Goal: Find specific page/section: Find specific page/section

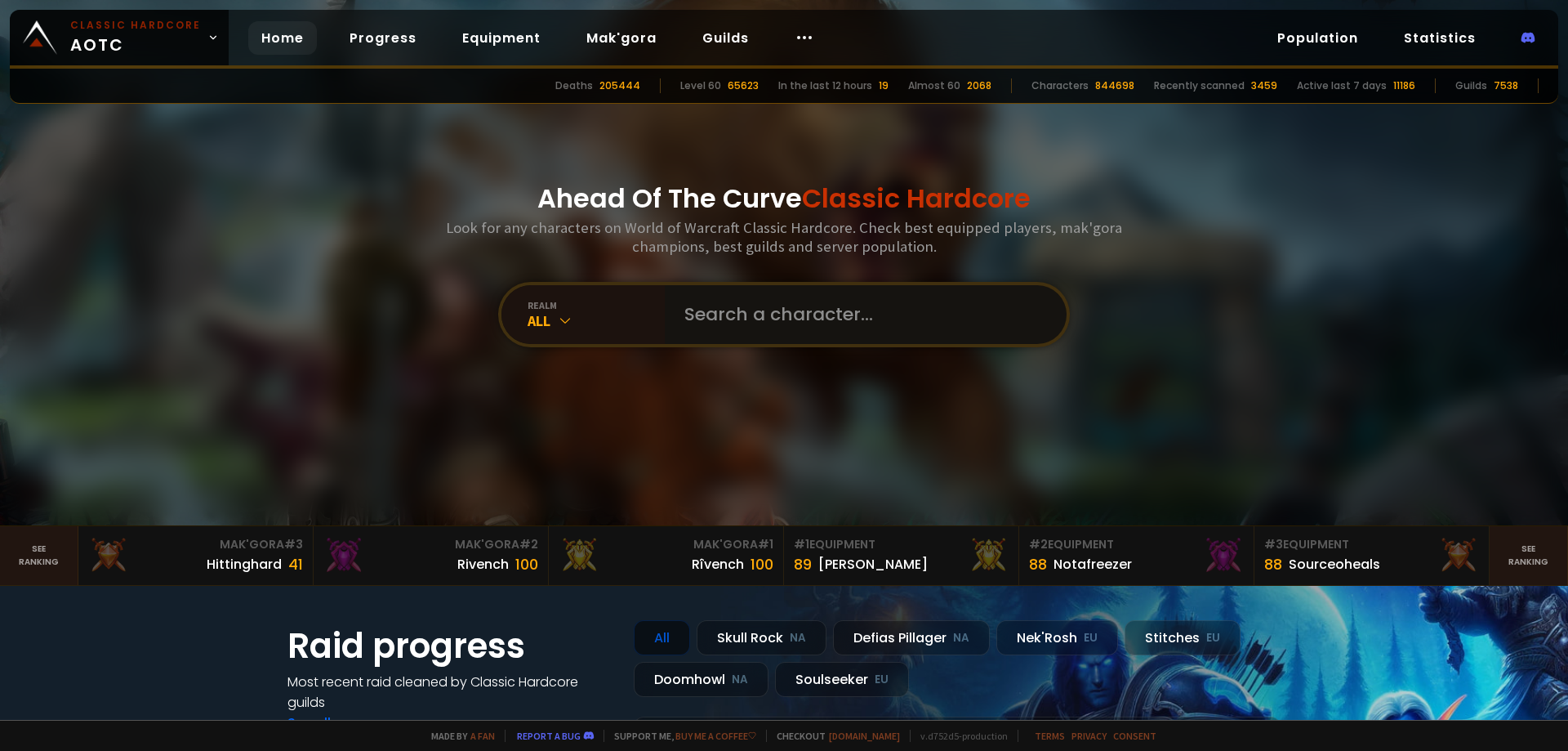
click at [737, 324] on input "text" at bounding box center [860, 315] width 372 height 59
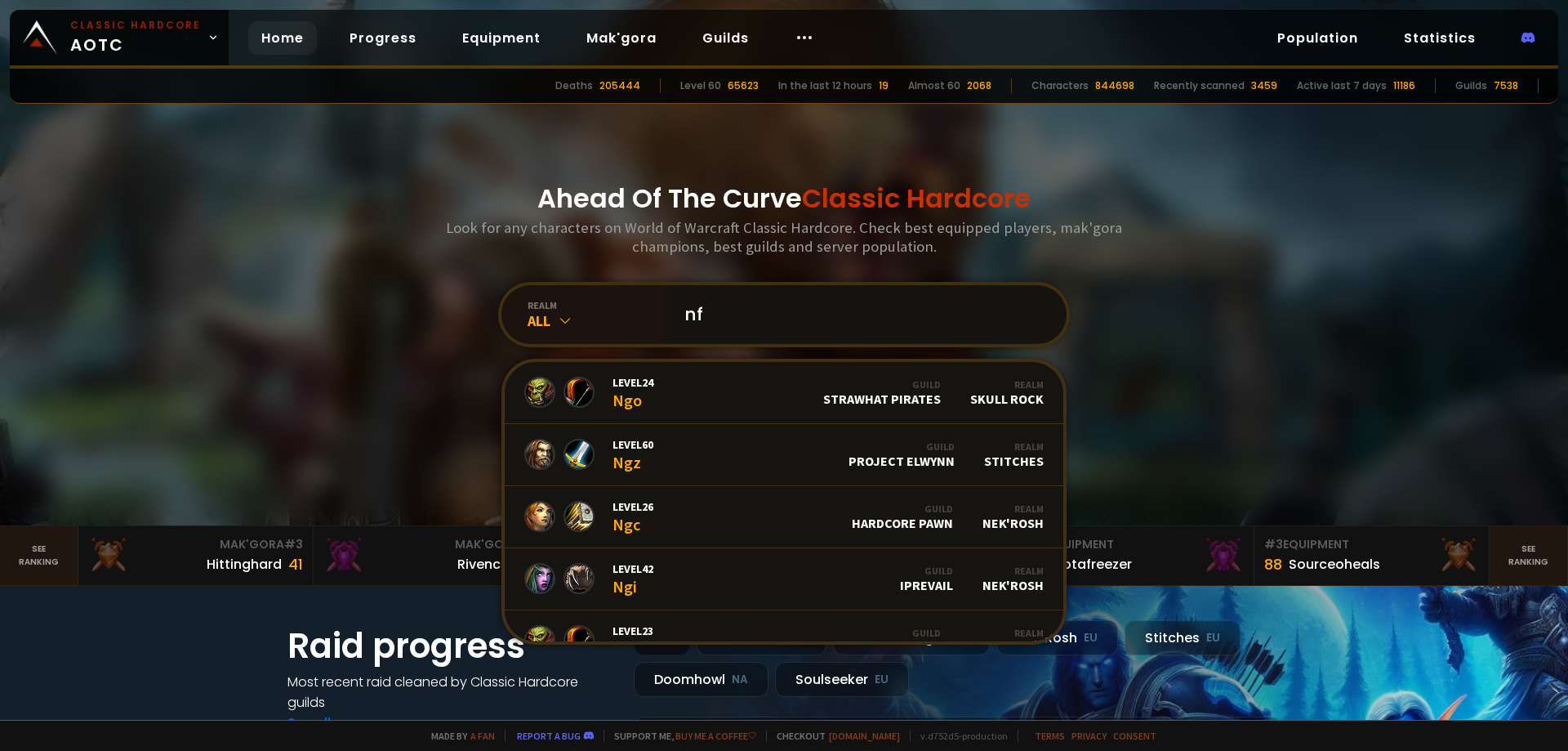
type input "nfa"
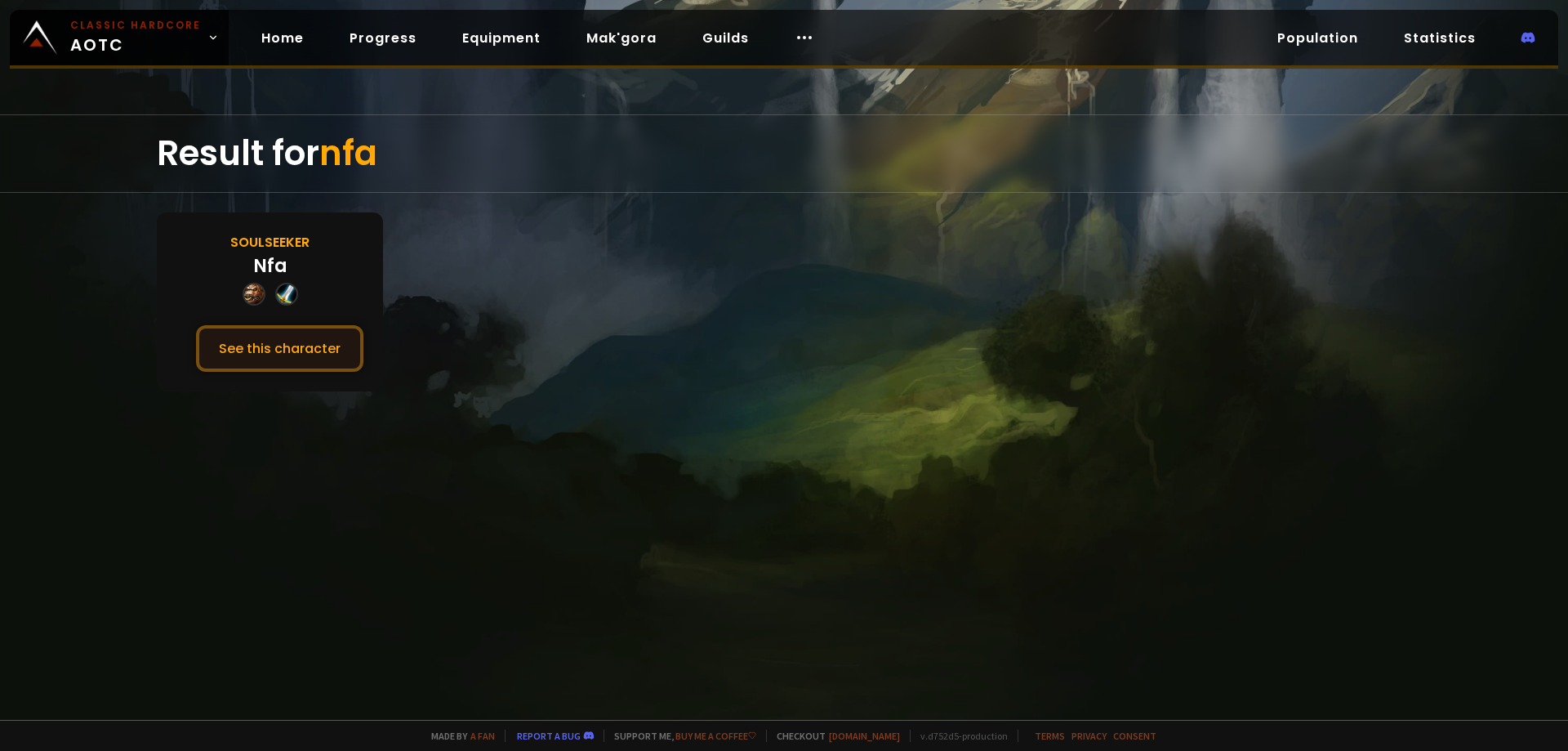
click at [327, 343] on button "See this character" at bounding box center [279, 349] width 168 height 47
